Goal: Contribute content

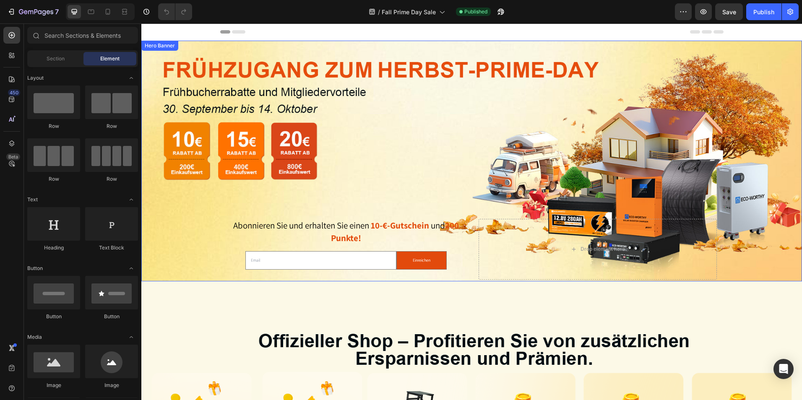
drag, startPoint x: 480, startPoint y: 224, endPoint x: 467, endPoint y: 223, distance: 12.6
click at [482, 224] on div "Drop element here" at bounding box center [598, 249] width 238 height 61
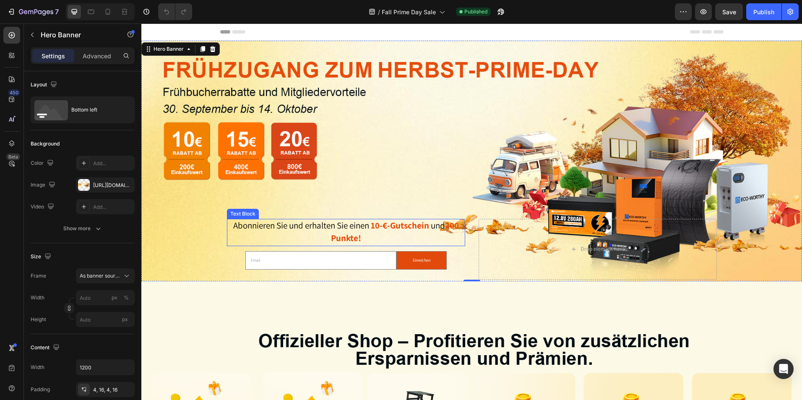
click at [298, 230] on p "Abonnieren Sie und erhalten Sie einen 10-€-Gutschein und 200 Punkte!" at bounding box center [346, 233] width 237 height 26
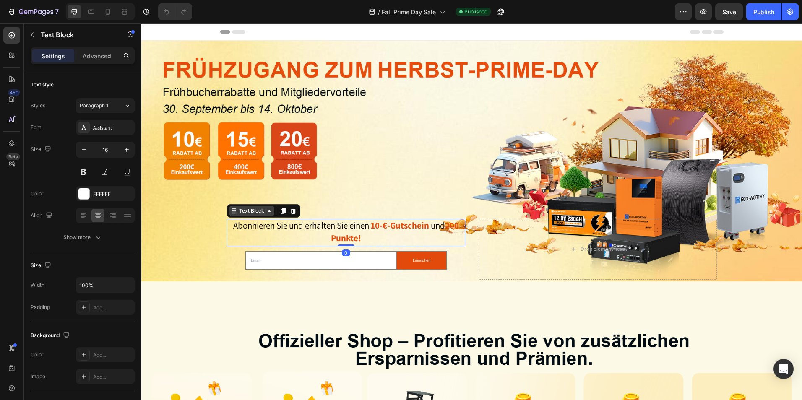
click at [244, 211] on div "Text Block" at bounding box center [252, 211] width 29 height 8
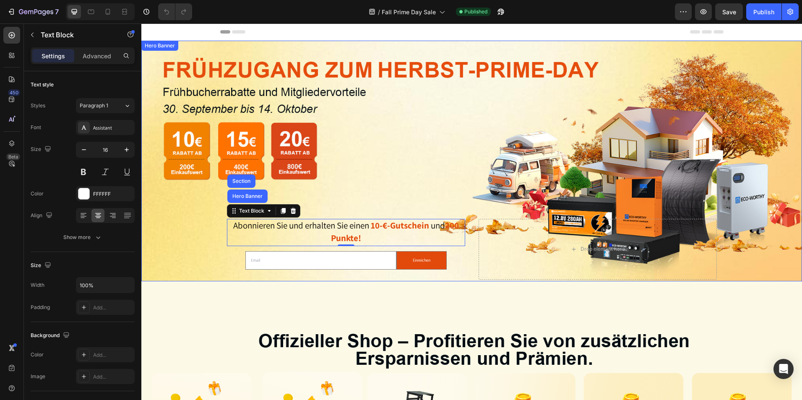
click at [496, 176] on div "Background Image" at bounding box center [471, 161] width 661 height 241
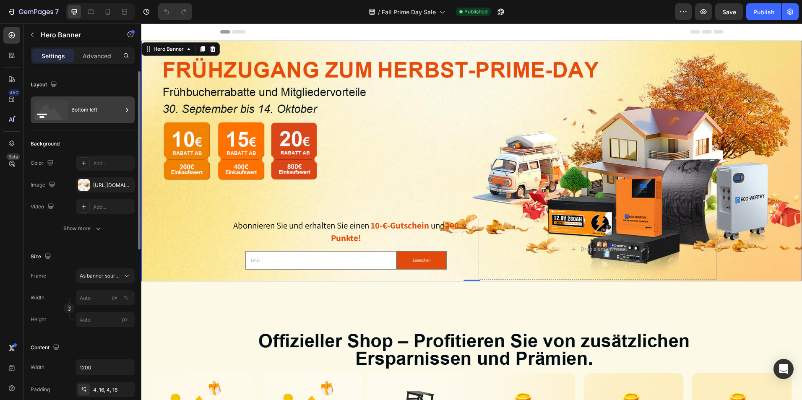
click at [93, 110] on div "Bottom left" at bounding box center [96, 109] width 51 height 19
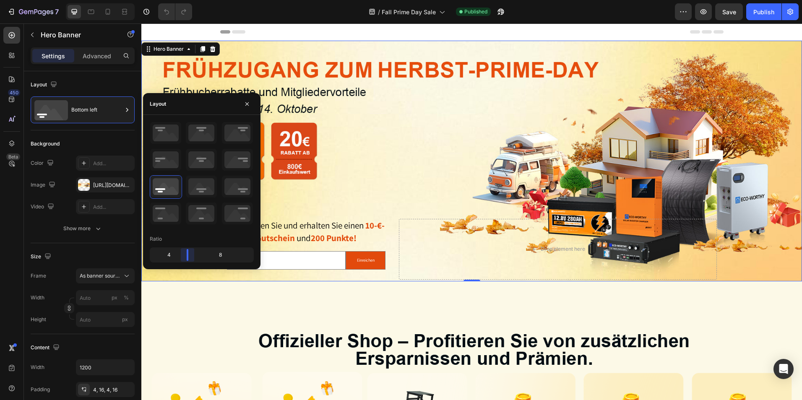
drag, startPoint x: 200, startPoint y: 256, endPoint x: 271, endPoint y: 282, distance: 75.0
click at [187, 0] on body "7 Version history / Fall Prime Day Sale Published Preview Save Publish 450 Beta…" at bounding box center [401, 0] width 802 height 0
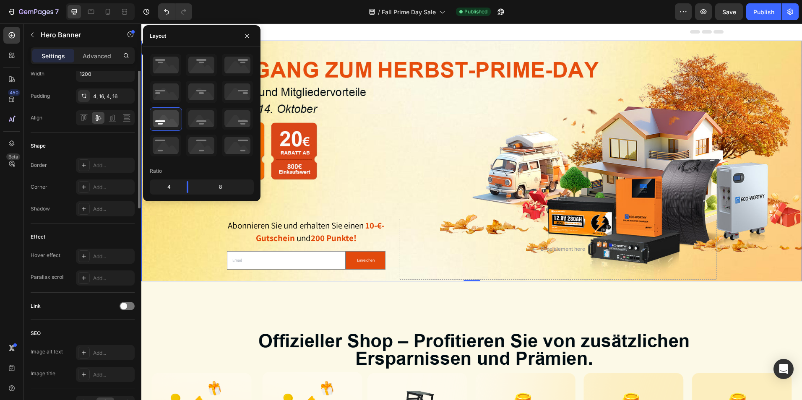
scroll to position [168, 0]
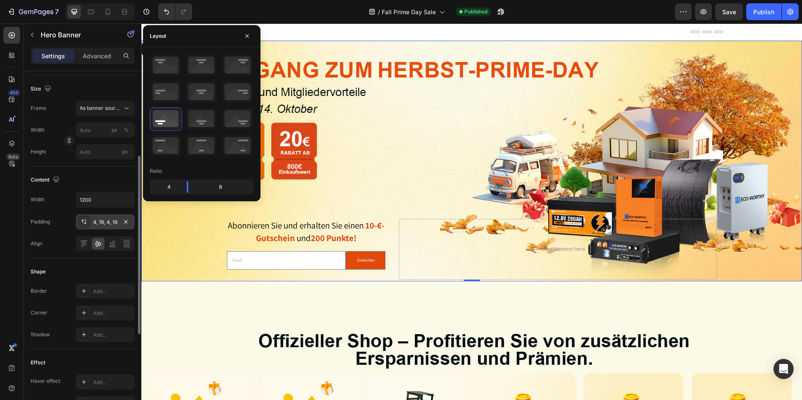
click at [100, 219] on div "4, 16, 4, 16" at bounding box center [105, 223] width 24 height 8
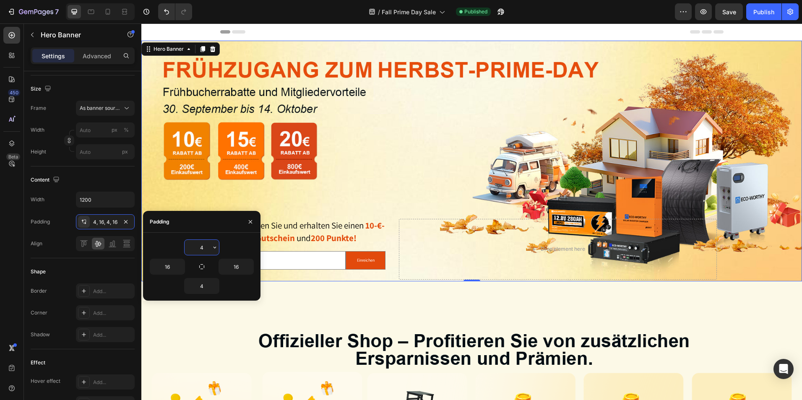
click at [204, 248] on input "4" at bounding box center [202, 247] width 34 height 15
type input "0"
click at [206, 283] on input "4" at bounding box center [202, 286] width 34 height 15
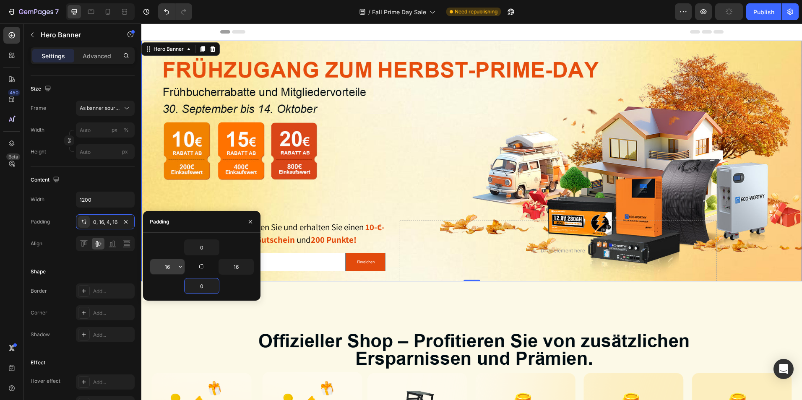
type input "0"
click at [175, 270] on input "16" at bounding box center [167, 266] width 34 height 15
type input "0"
click at [208, 284] on input "0" at bounding box center [202, 286] width 34 height 15
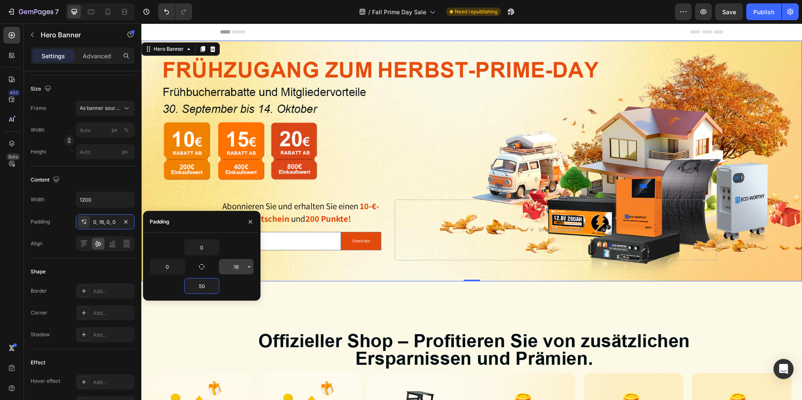
type input "50"
click at [238, 263] on input "16" at bounding box center [236, 266] width 34 height 15
type input "0"
click at [376, 145] on div "Background Image" at bounding box center [471, 161] width 661 height 241
click at [393, 210] on div "Abonnieren Sie und erhalten Sie einen 10-€-Gutschein und 200 Punkte! Text Block…" at bounding box center [472, 241] width 504 height 82
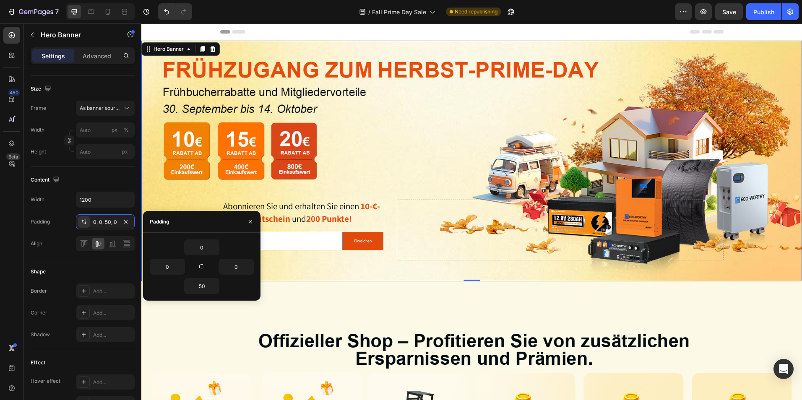
click at [564, 140] on div "Background Image" at bounding box center [471, 161] width 661 height 241
drag, startPoint x: 235, startPoint y: 70, endPoint x: 259, endPoint y: 88, distance: 29.5
click at [235, 70] on div "Background Image" at bounding box center [471, 161] width 661 height 241
click at [250, 221] on icon "button" at bounding box center [250, 222] width 7 height 7
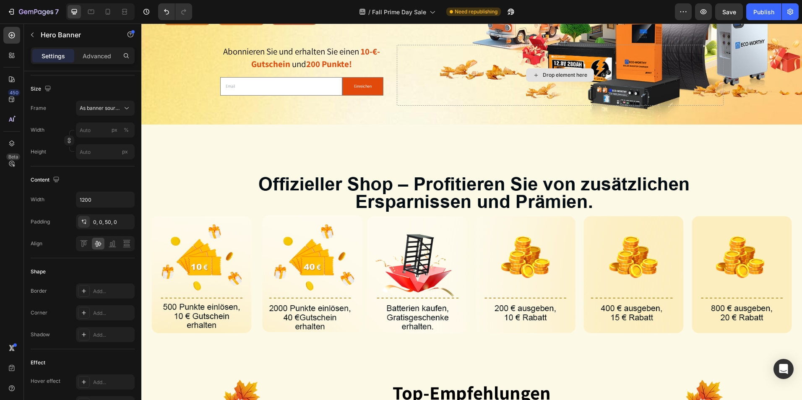
scroll to position [0, 0]
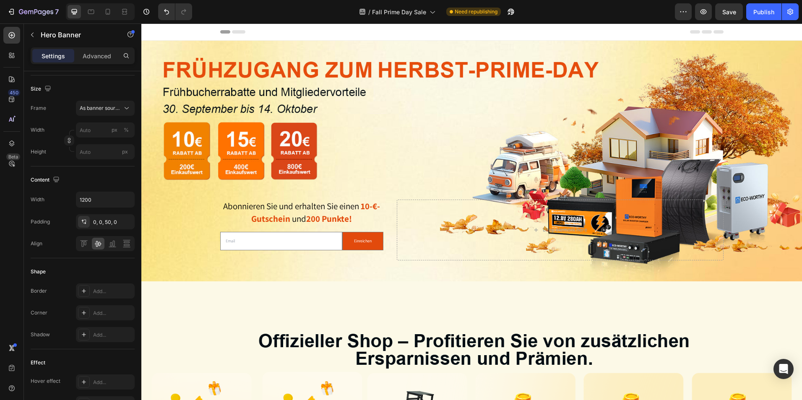
click at [476, 55] on div "Background Image" at bounding box center [471, 161] width 661 height 241
click at [372, 192] on div "Background Image" at bounding box center [471, 161] width 661 height 241
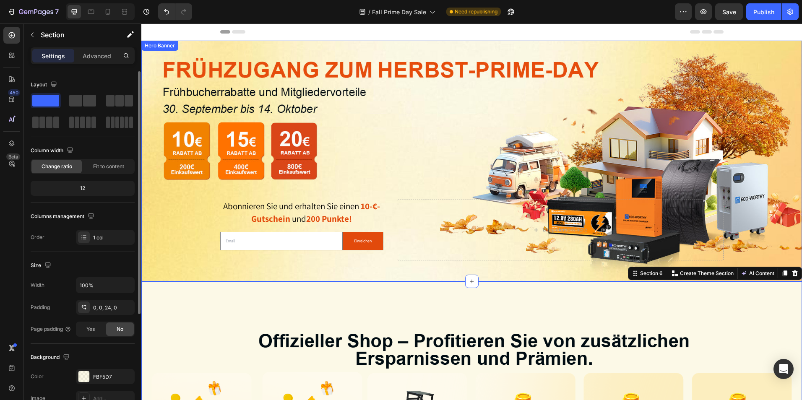
click at [463, 83] on div "Background Image" at bounding box center [471, 161] width 661 height 241
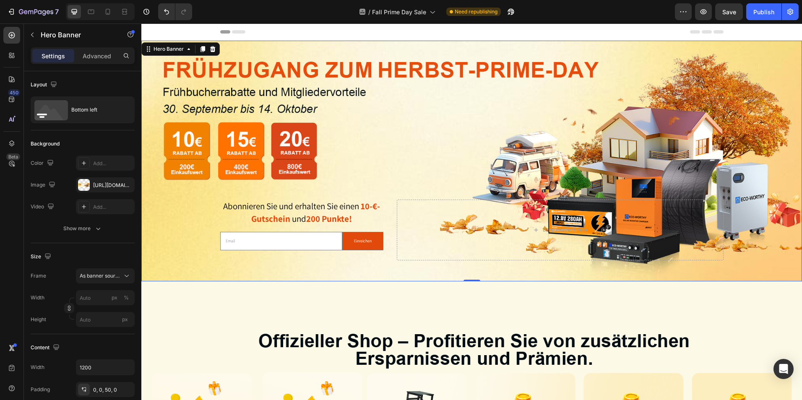
click at [436, 77] on div "Background Image" at bounding box center [471, 161] width 661 height 241
click at [87, 110] on div "Bottom left" at bounding box center [96, 109] width 51 height 19
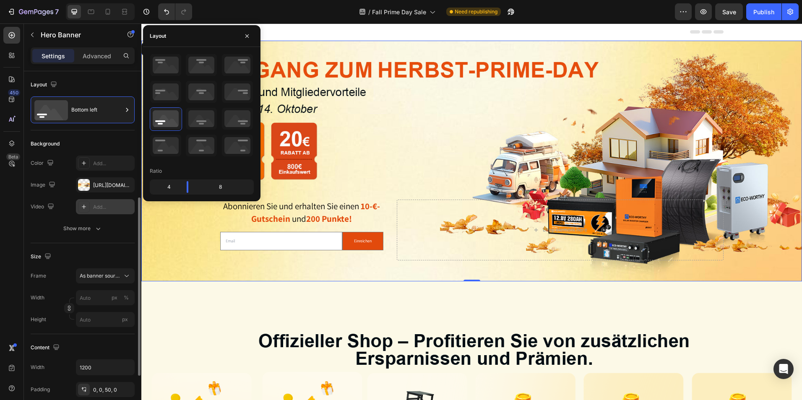
scroll to position [210, 0]
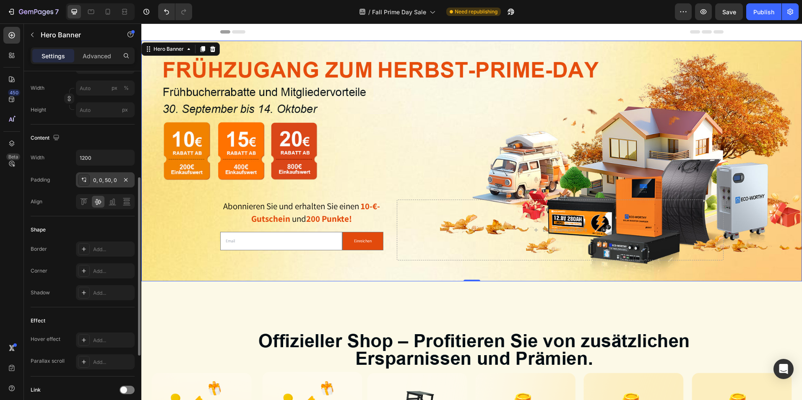
click at [115, 175] on div "0, 0, 50, 0" at bounding box center [105, 179] width 59 height 15
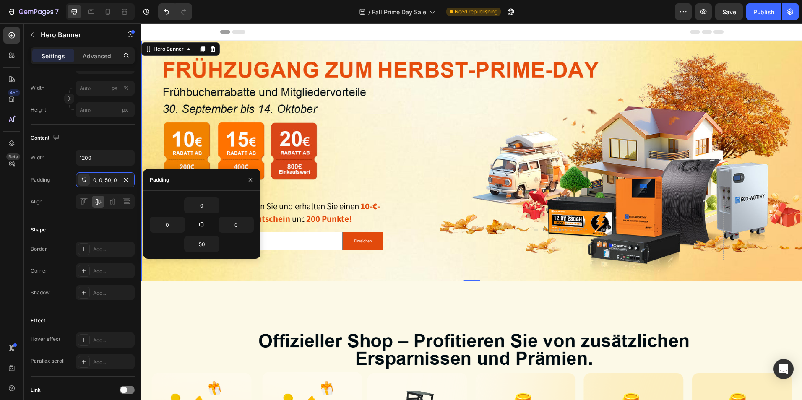
click at [411, 169] on div "Background Image" at bounding box center [471, 161] width 661 height 241
click at [372, 180] on div "Background Image" at bounding box center [471, 161] width 661 height 241
drag, startPoint x: 250, startPoint y: 181, endPoint x: 111, endPoint y: 160, distance: 140.5
click at [250, 181] on icon "button" at bounding box center [250, 180] width 7 height 7
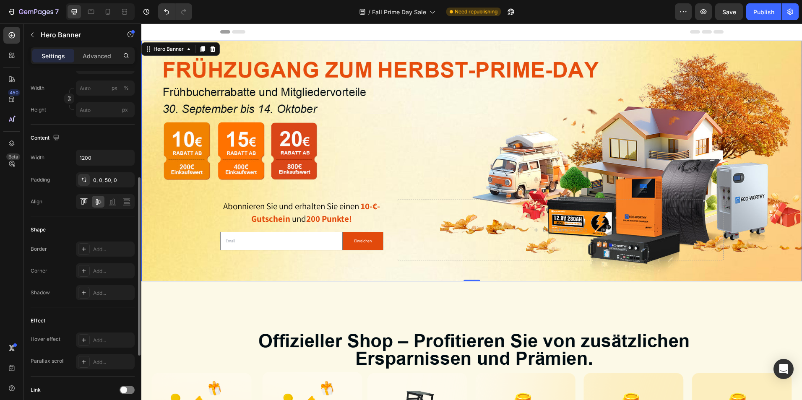
click at [81, 201] on icon at bounding box center [84, 202] width 8 height 8
click at [110, 151] on input "1200" at bounding box center [105, 157] width 58 height 15
click at [129, 161] on icon "button" at bounding box center [127, 158] width 8 height 8
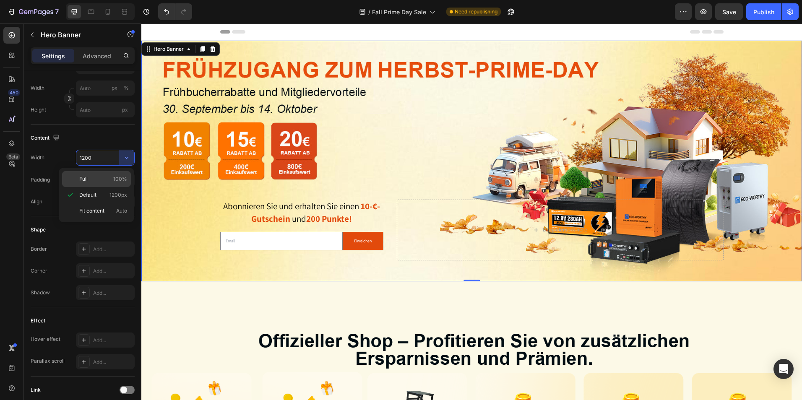
click at [112, 180] on p "Full 100%" at bounding box center [103, 179] width 48 height 8
type input "100%"
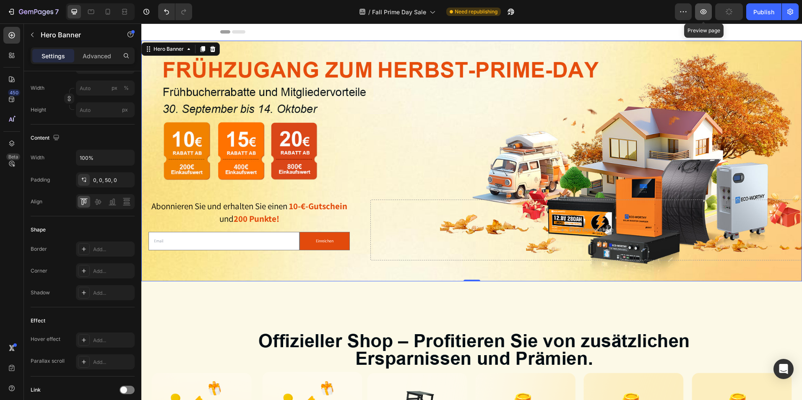
click at [703, 14] on icon "button" at bounding box center [704, 11] width 6 height 5
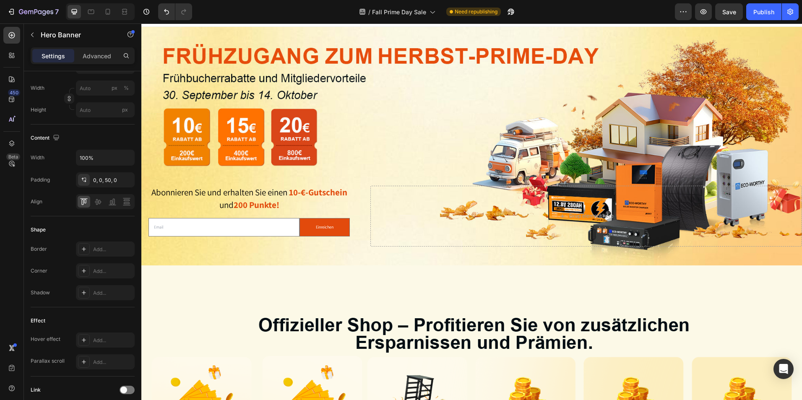
scroll to position [0, 0]
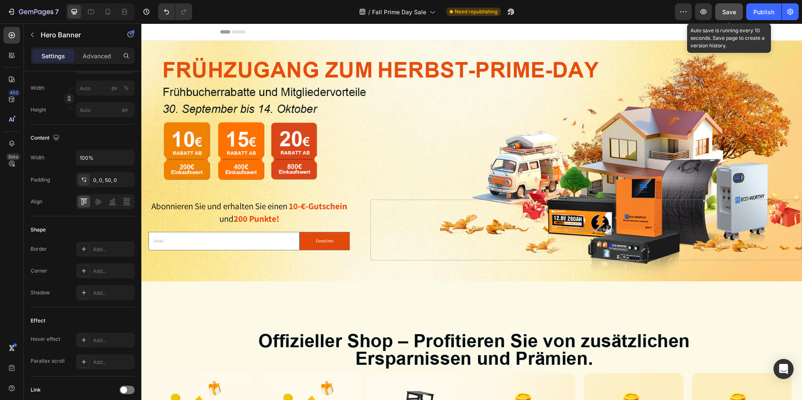
click at [731, 13] on span "Save" at bounding box center [730, 11] width 14 height 7
click at [759, 16] on div "Publish" at bounding box center [764, 12] width 21 height 9
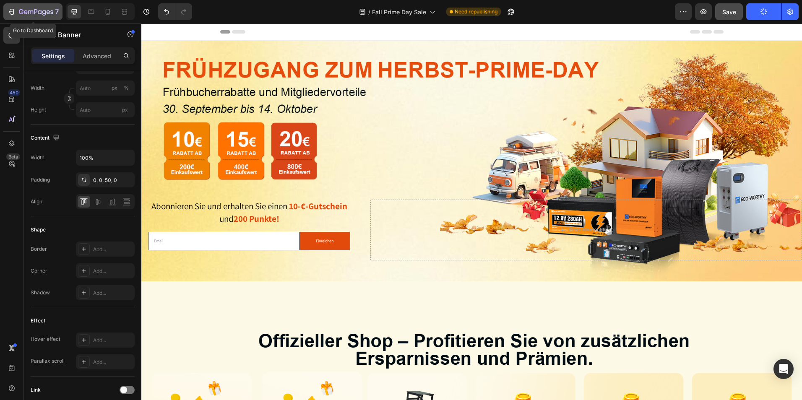
click at [30, 10] on icon "button" at bounding box center [30, 12] width 5 height 4
